Goal: Task Accomplishment & Management: Use online tool/utility

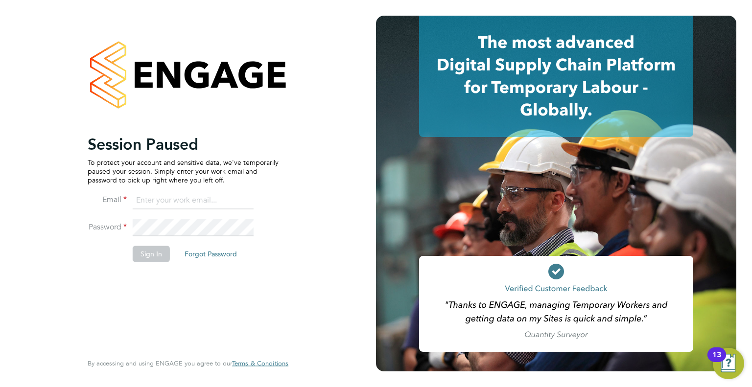
click at [149, 201] on input at bounding box center [193, 201] width 121 height 18
type input "info@delcomconsultancyltd.com"
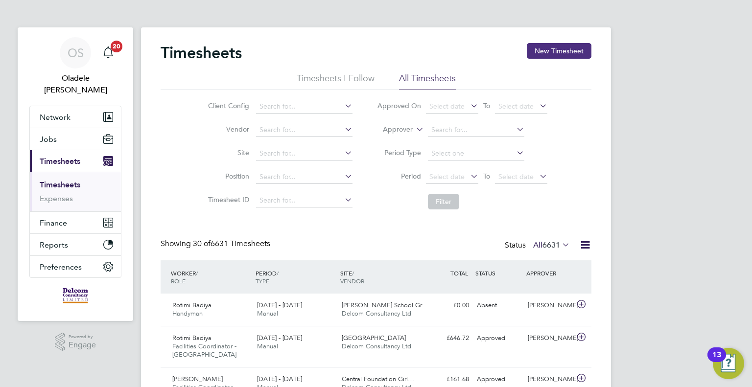
click at [558, 53] on button "New Timesheet" at bounding box center [559, 51] width 65 height 16
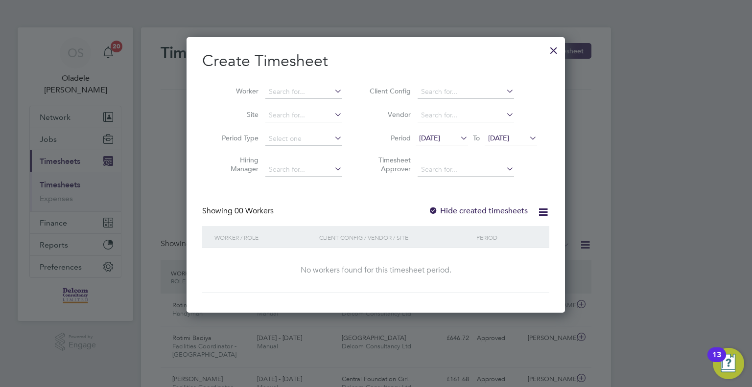
click at [551, 50] on div at bounding box center [554, 48] width 18 height 18
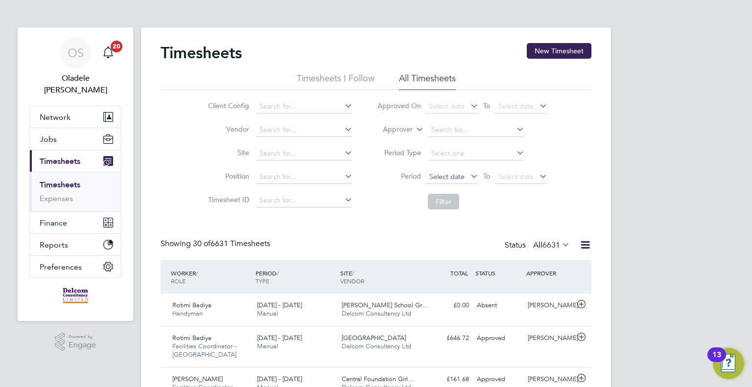
click at [452, 178] on span "Select date" at bounding box center [446, 176] width 35 height 9
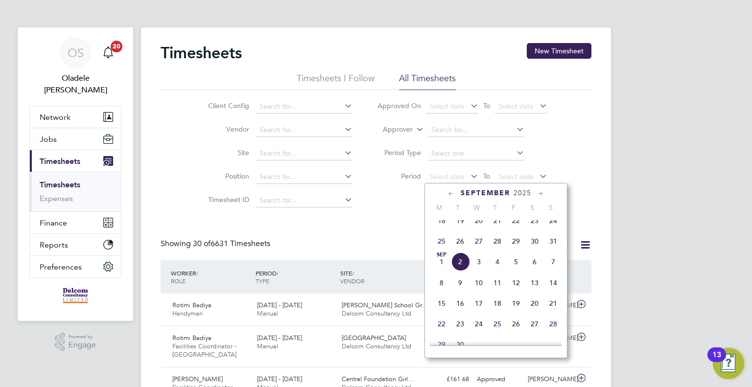
click at [439, 250] on span "25" at bounding box center [441, 241] width 19 height 19
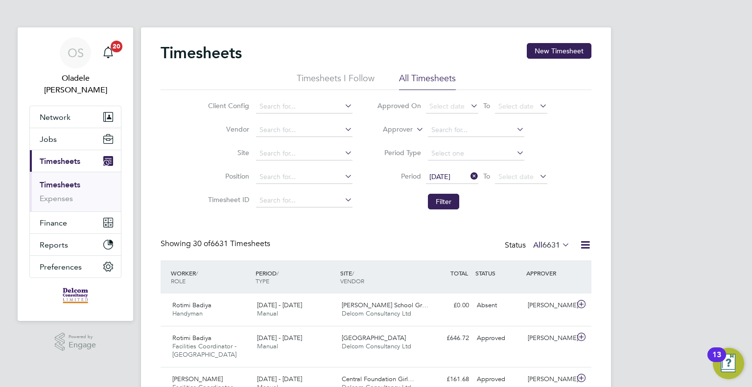
click at [538, 176] on icon at bounding box center [538, 176] width 0 height 14
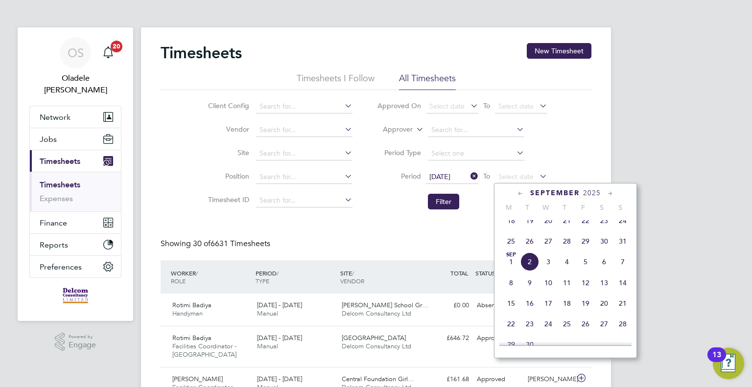
click at [623, 247] on span "31" at bounding box center [623, 241] width 19 height 19
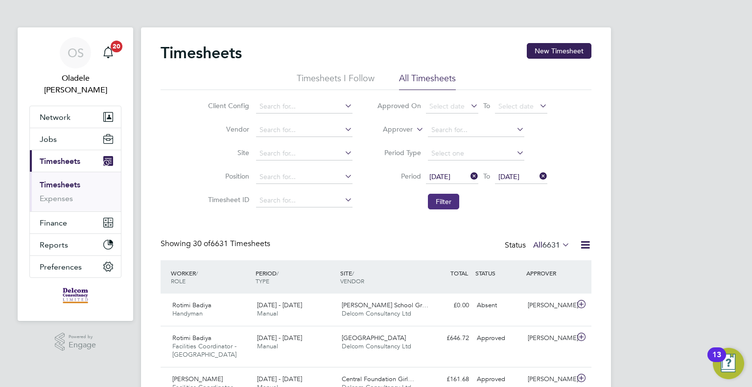
click at [445, 202] on button "Filter" at bounding box center [443, 202] width 31 height 16
click at [584, 244] on icon at bounding box center [585, 245] width 12 height 12
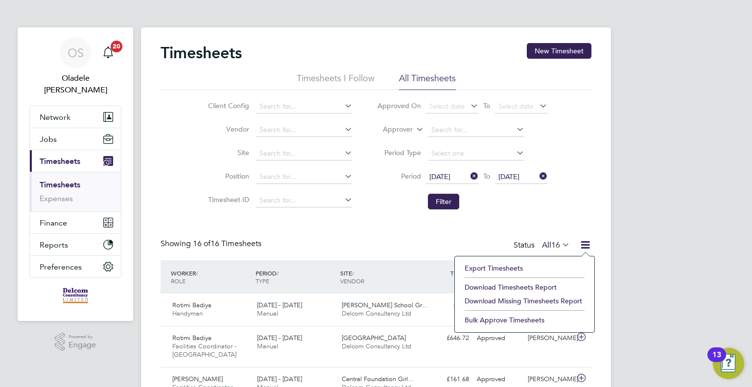
click at [515, 285] on li "Download Timesheets Report" at bounding box center [525, 288] width 130 height 14
